Goal: Find specific page/section

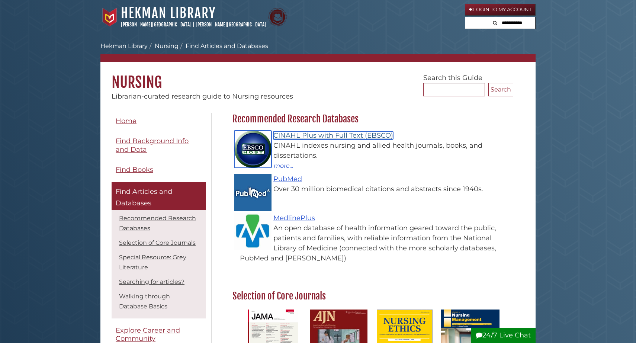
click at [310, 136] on link "CINAHL Plus with Full Text (EBSCO)" at bounding box center [333, 135] width 120 height 8
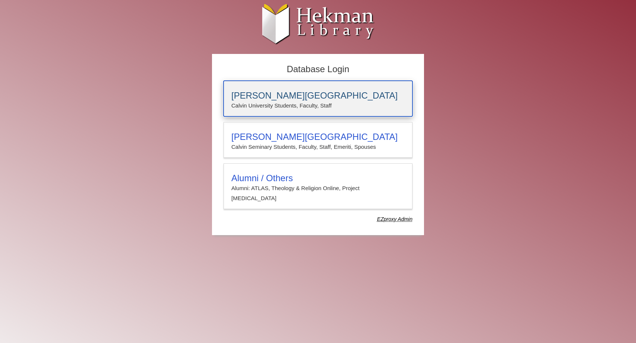
click at [308, 94] on h3 "[PERSON_NAME][GEOGRAPHIC_DATA]" at bounding box center [317, 95] width 173 height 10
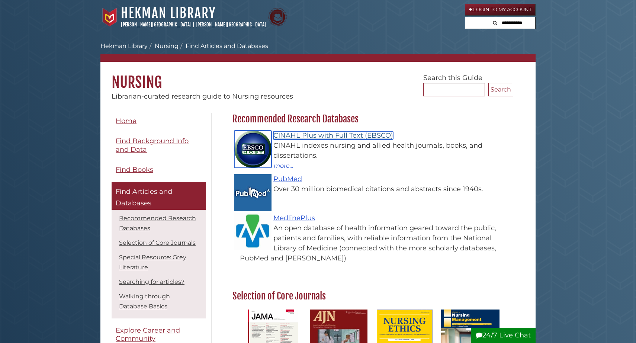
click at [284, 139] on link "CINAHL Plus with Full Text (EBSCO)" at bounding box center [333, 135] width 120 height 8
